Goal: Task Accomplishment & Management: Manage account settings

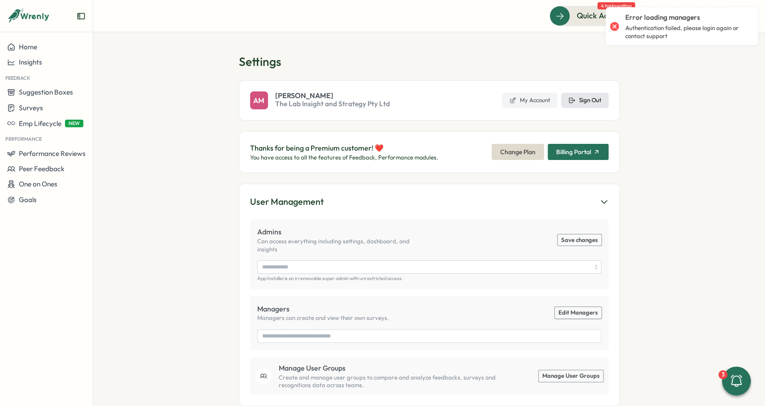
click at [592, 100] on span "Sign Out" at bounding box center [590, 100] width 22 height 8
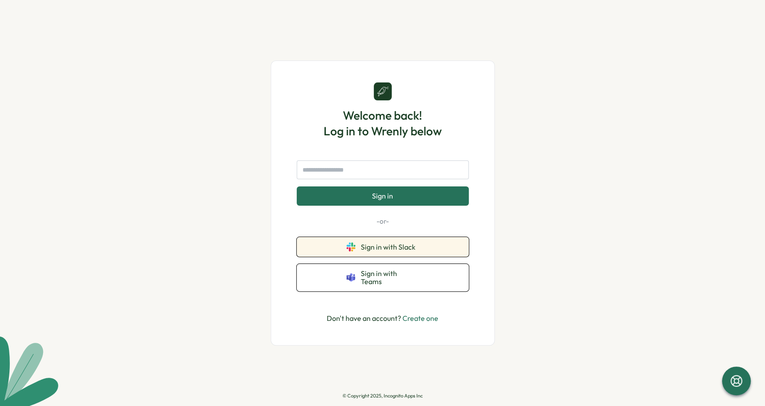
click at [394, 251] on span "Sign in with Slack" at bounding box center [390, 247] width 58 height 8
click at [400, 248] on span "Sign in with Slack" at bounding box center [390, 247] width 58 height 8
